Goal: Navigation & Orientation: Find specific page/section

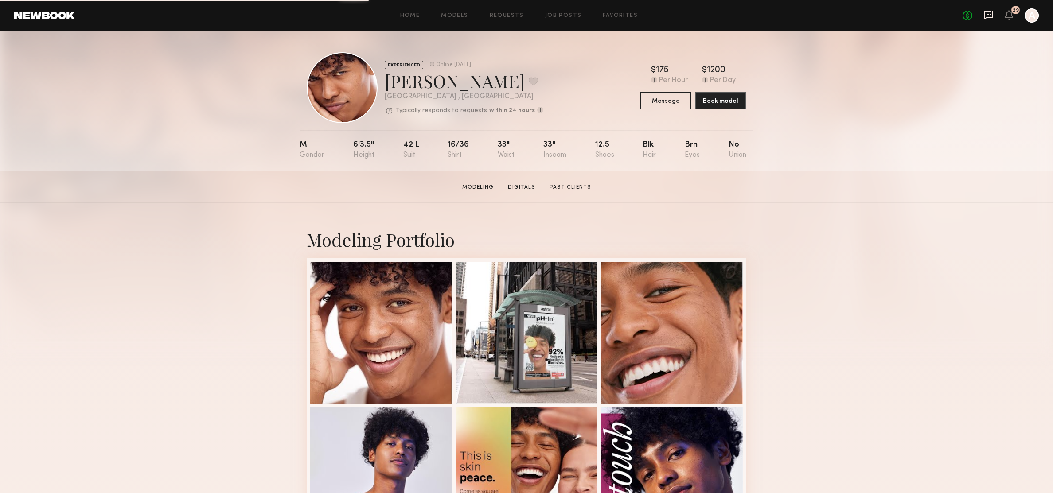
click at [988, 16] on icon at bounding box center [989, 15] width 10 height 10
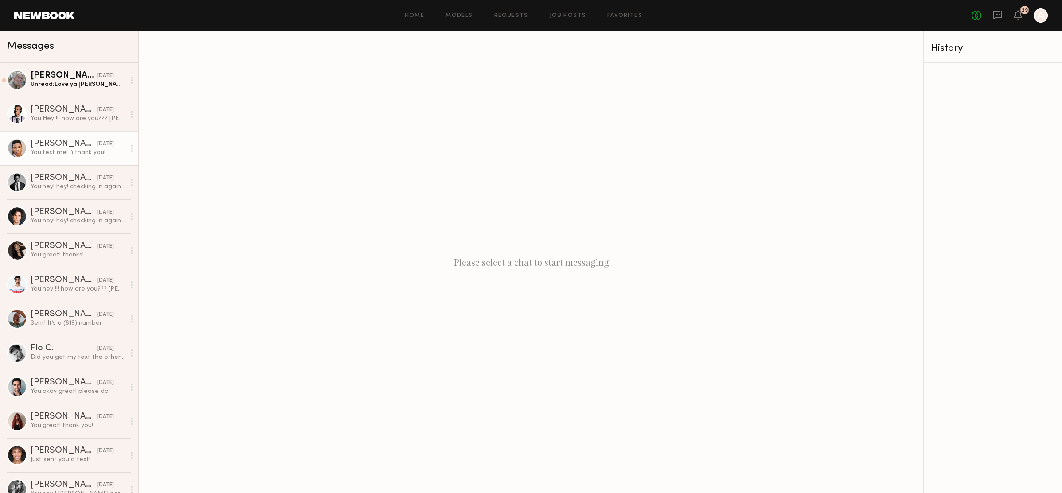
click at [64, 144] on div "[PERSON_NAME]" at bounding box center [64, 144] width 66 height 9
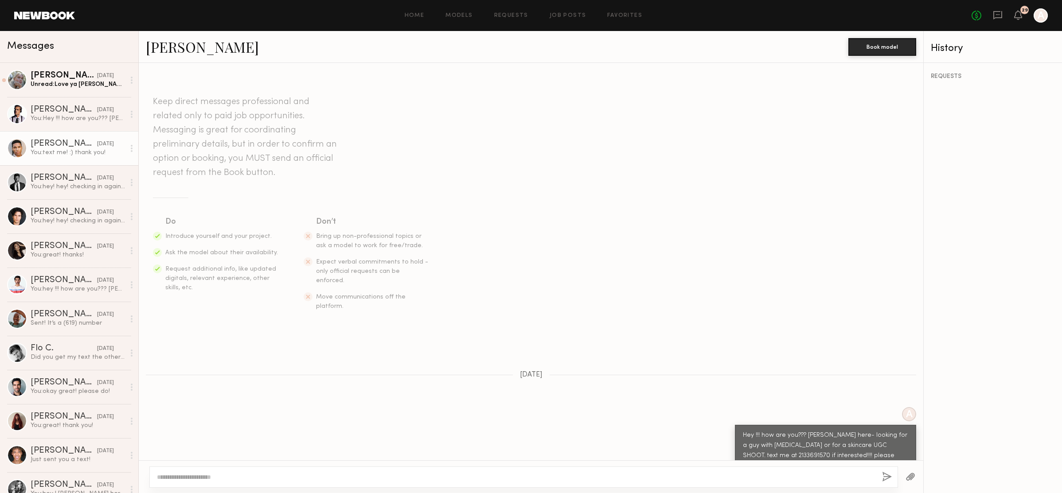
click at [171, 44] on link "[PERSON_NAME]" at bounding box center [202, 46] width 113 height 19
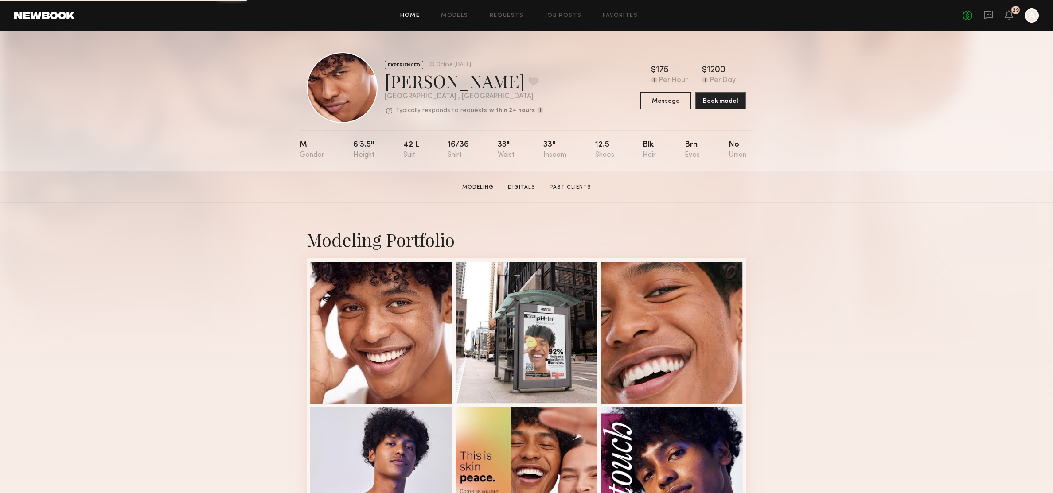
click at [405, 17] on link "Home" at bounding box center [410, 16] width 20 height 6
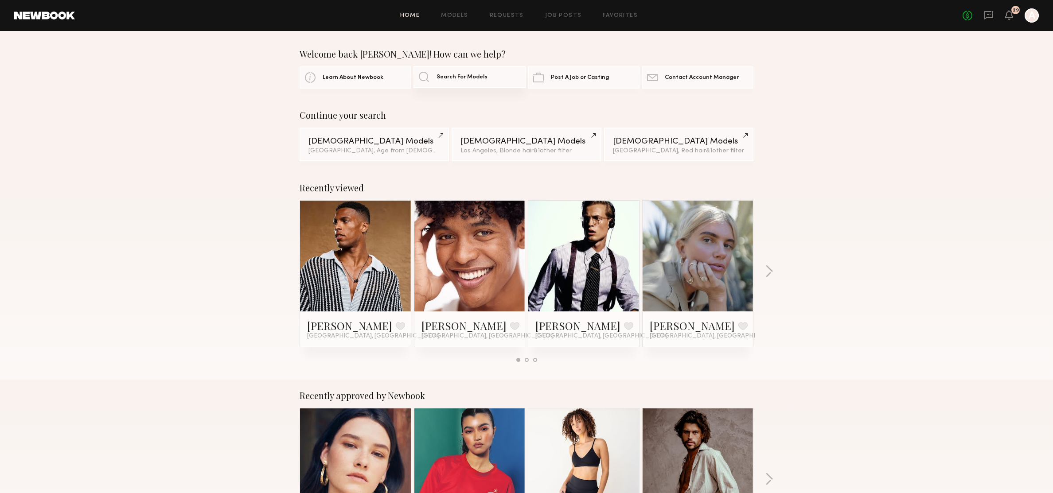
click at [452, 77] on span "Search For Models" at bounding box center [462, 77] width 51 height 6
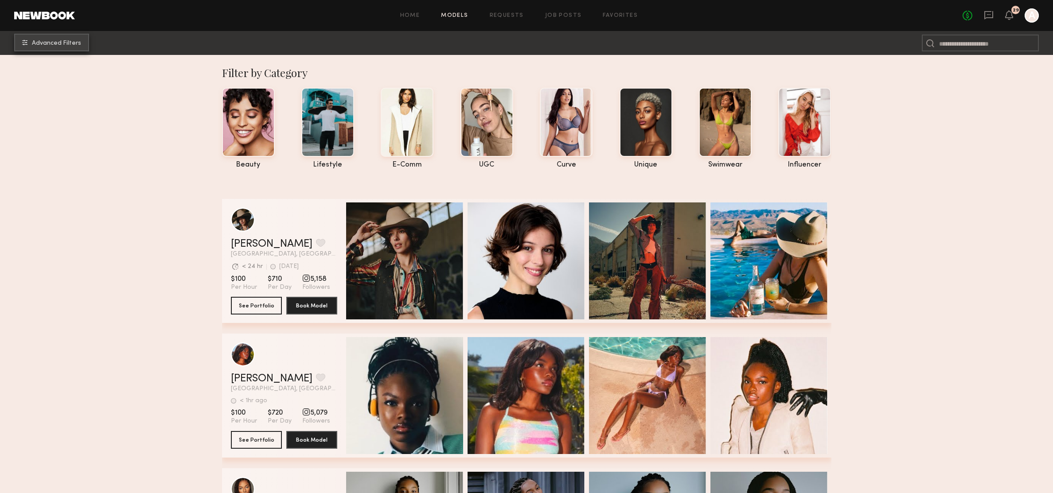
click at [63, 41] on span "Advanced Filters" at bounding box center [56, 43] width 49 height 6
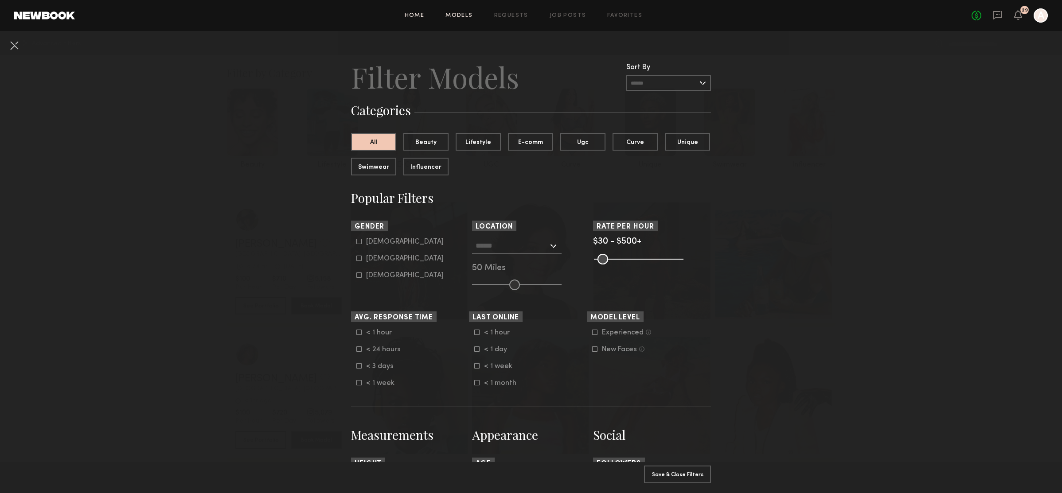
click at [413, 13] on link "Home" at bounding box center [415, 16] width 20 height 6
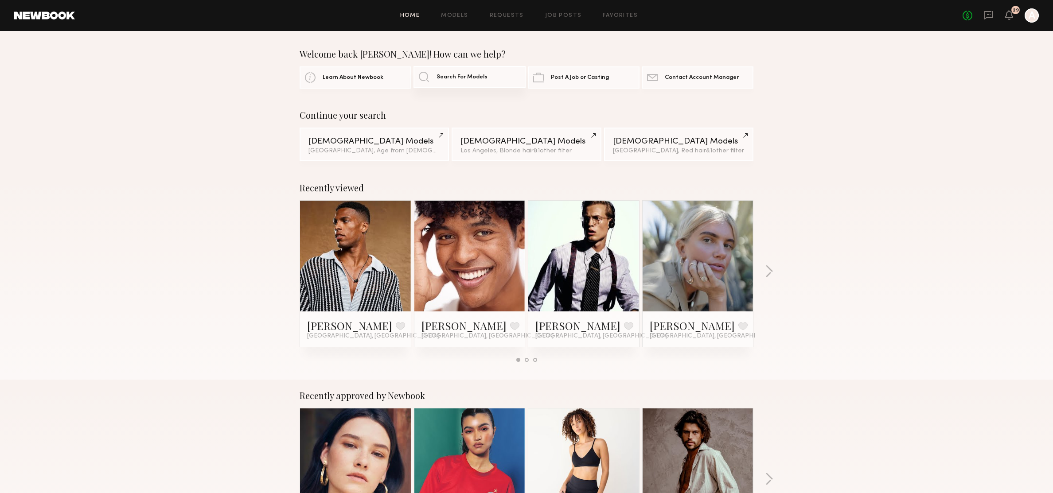
click at [479, 79] on span "Search For Models" at bounding box center [462, 77] width 51 height 6
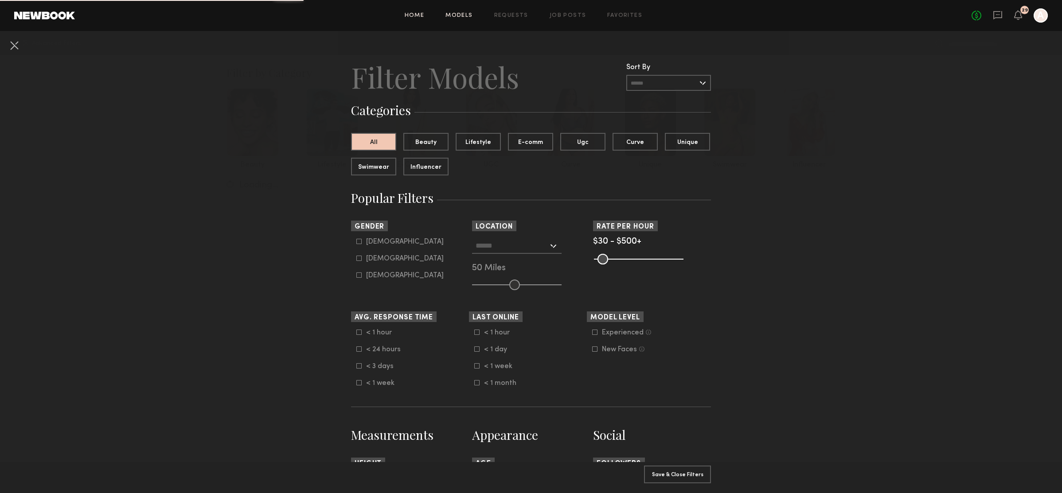
click at [413, 16] on link "Home" at bounding box center [415, 16] width 20 height 6
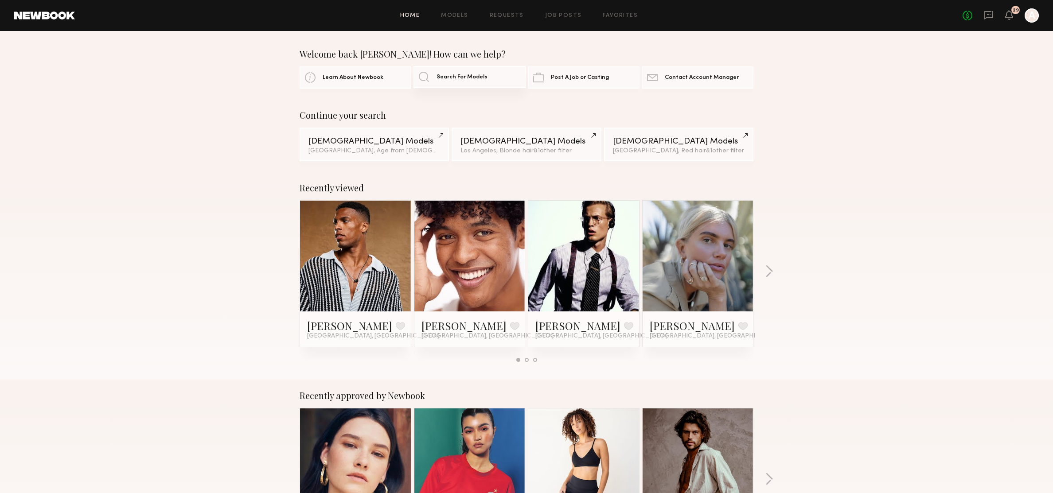
click at [433, 75] on link "Search For Models" at bounding box center [469, 77] width 112 height 22
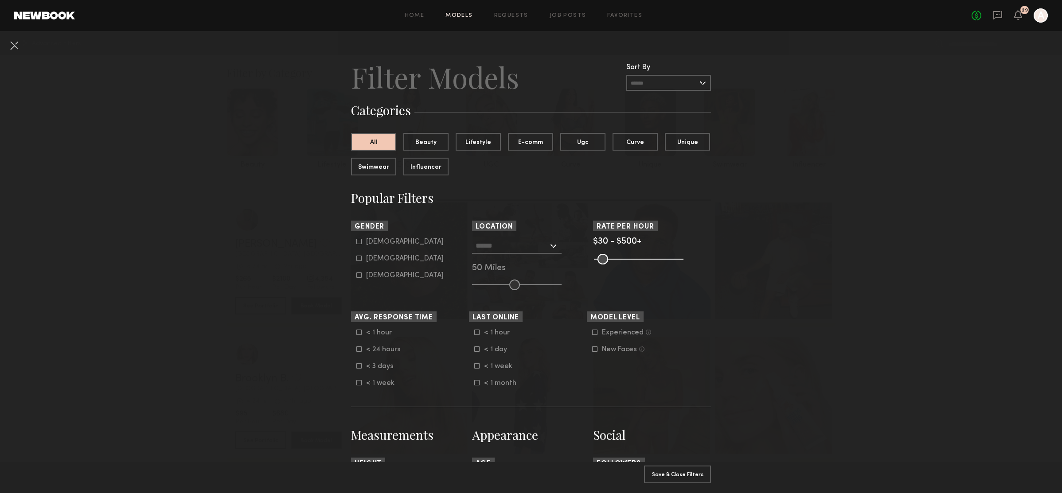
click at [408, 7] on header "Home Models Requests Job Posts Favorites Sign Out No fees up to $5,000 29 A" at bounding box center [531, 15] width 1062 height 31
click at [415, 17] on link "Home" at bounding box center [415, 16] width 20 height 6
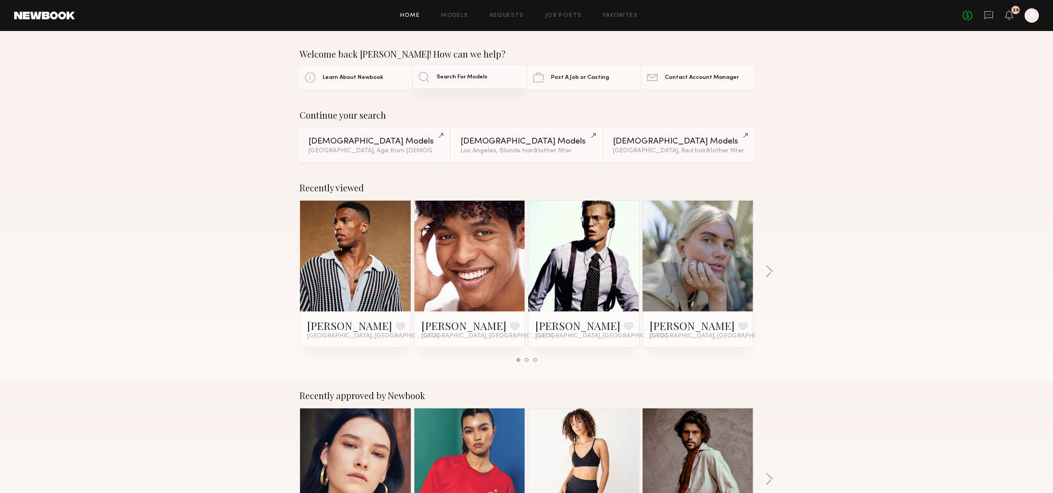
click at [473, 77] on span "Search For Models" at bounding box center [462, 77] width 51 height 6
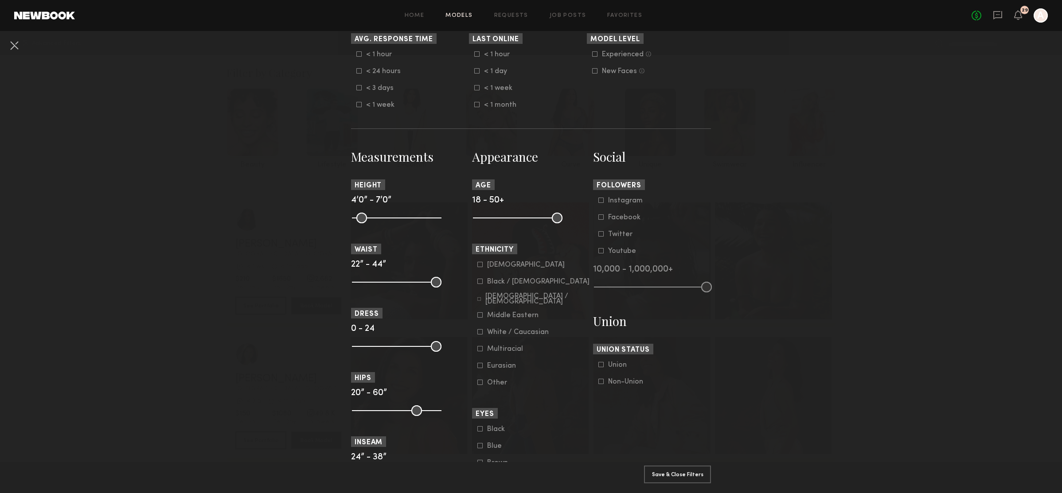
scroll to position [253, 0]
